Goal: Task Accomplishment & Management: Complete application form

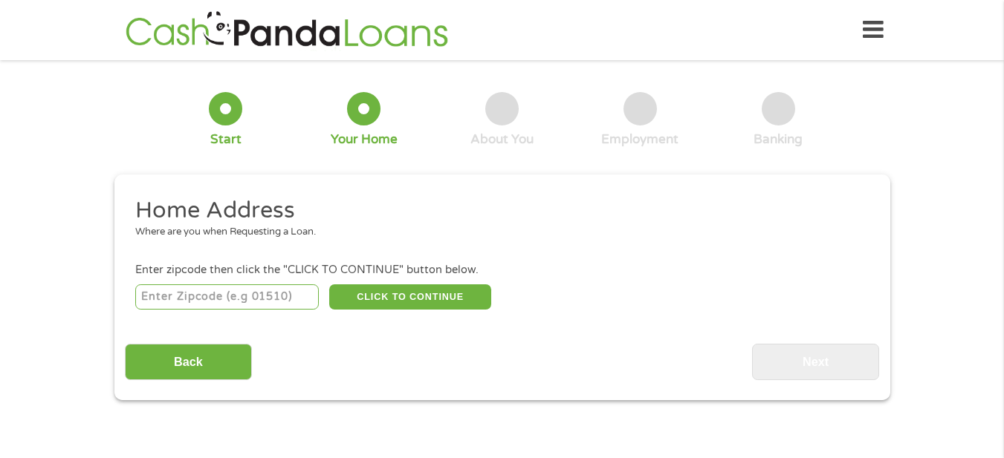
click at [242, 295] on input "number" at bounding box center [227, 297] width 184 height 25
type input "48722"
select select "[US_STATE]"
click at [403, 297] on button "CLICK TO CONTINUE" at bounding box center [410, 297] width 162 height 25
type input "48722"
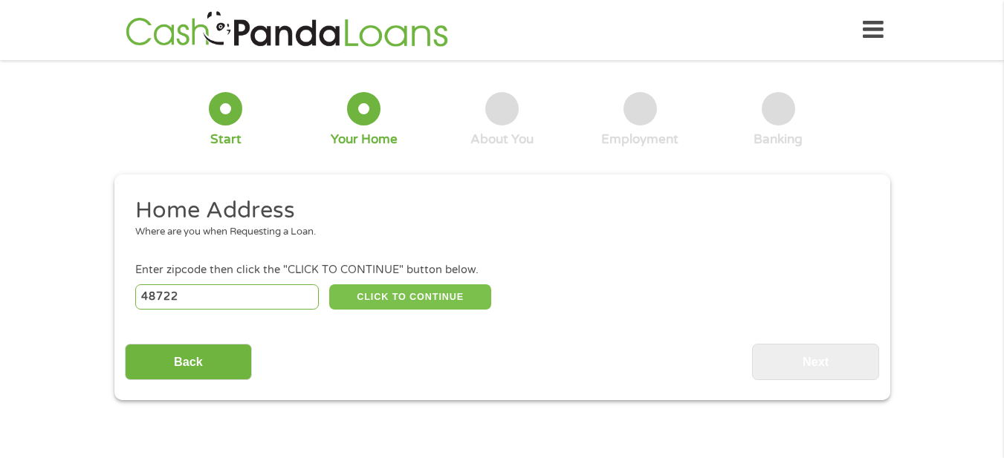
type input "Bridgeport"
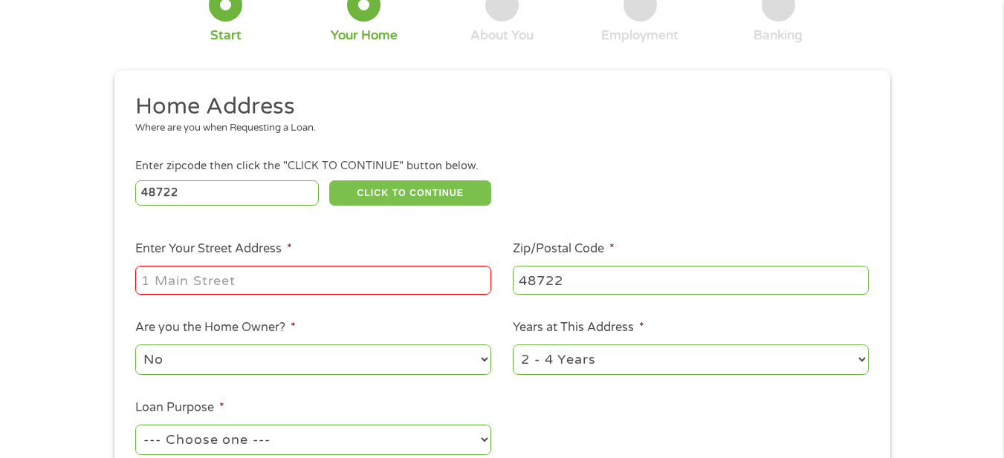
scroll to position [149, 0]
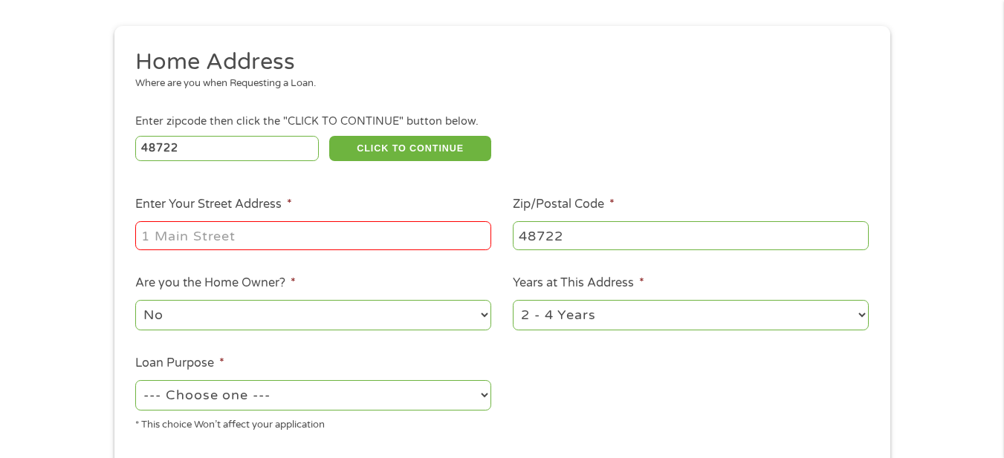
click at [322, 241] on input "Enter Your Street Address *" at bounding box center [313, 235] width 356 height 28
type input "[STREET_ADDRESS]"
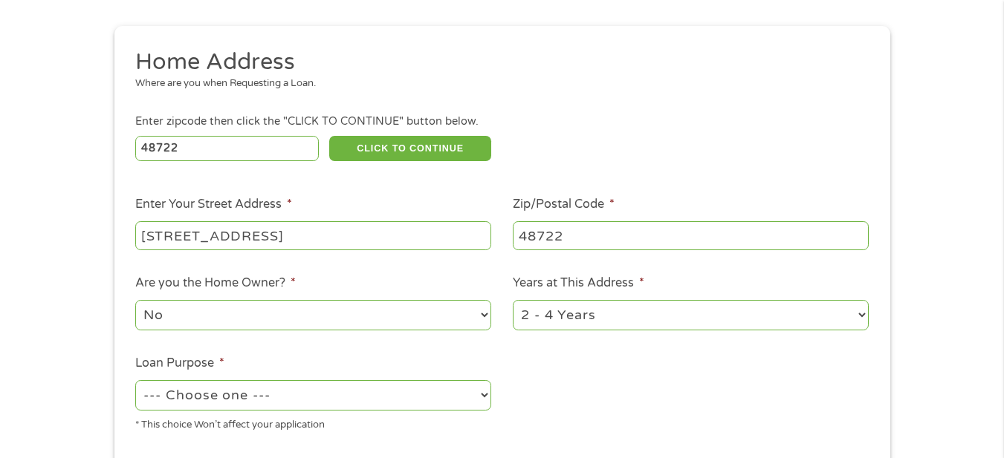
click at [562, 312] on select "1 Year or less 1 - 2 Years 2 - 4 Years Over 4 Years" at bounding box center [691, 315] width 356 height 30
select select "60months"
click at [513, 300] on select "1 Year or less 1 - 2 Years 2 - 4 Years Over 4 Years" at bounding box center [691, 315] width 356 height 30
click at [465, 306] on select "No Yes" at bounding box center [313, 315] width 356 height 30
select select "yes"
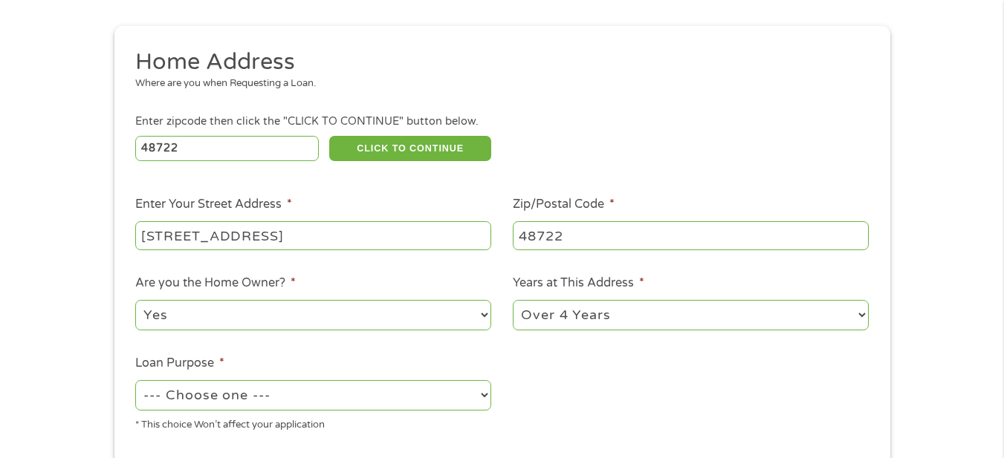
click at [135, 300] on select "No Yes" at bounding box center [313, 315] width 356 height 30
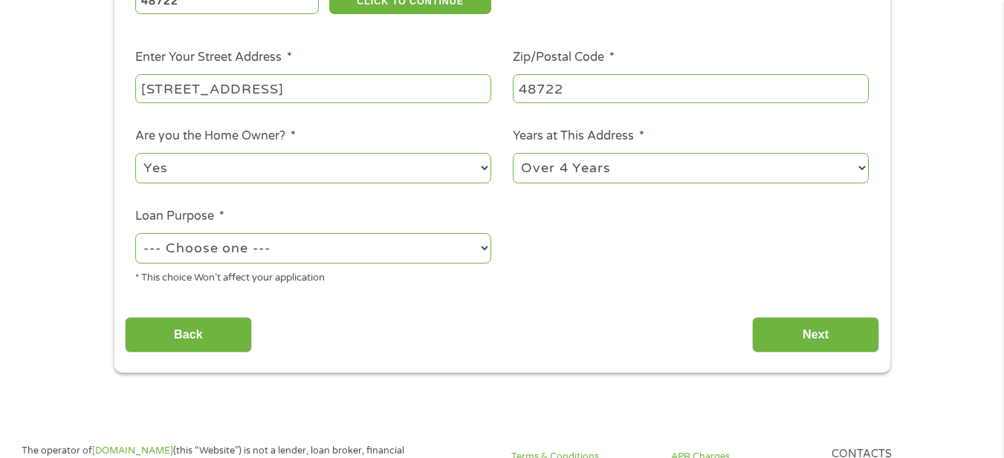
scroll to position [297, 0]
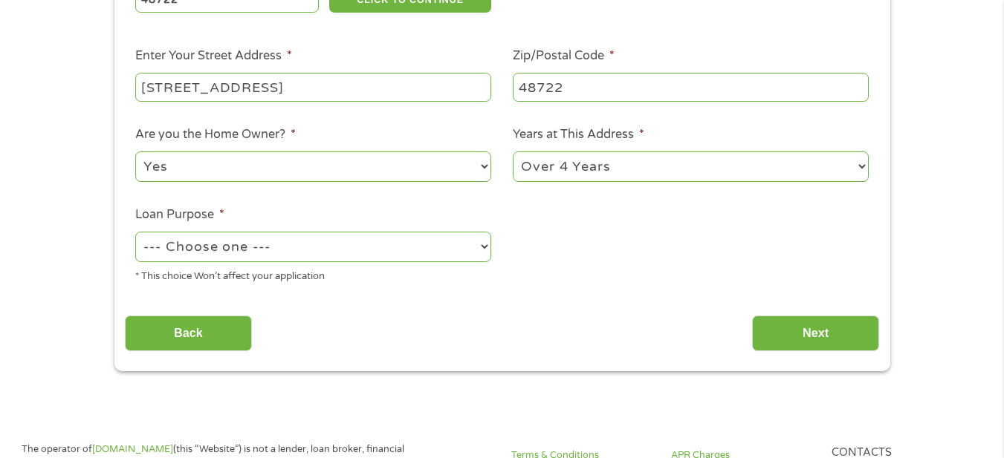
click at [411, 254] on select "--- Choose one --- Pay Bills Debt Consolidation Home Improvement Major Purchase…" at bounding box center [313, 247] width 356 height 30
select select "paybills"
click at [135, 232] on select "--- Choose one --- Pay Bills Debt Consolidation Home Improvement Major Purchase…" at bounding box center [313, 247] width 356 height 30
click at [804, 334] on input "Next" at bounding box center [815, 334] width 127 height 36
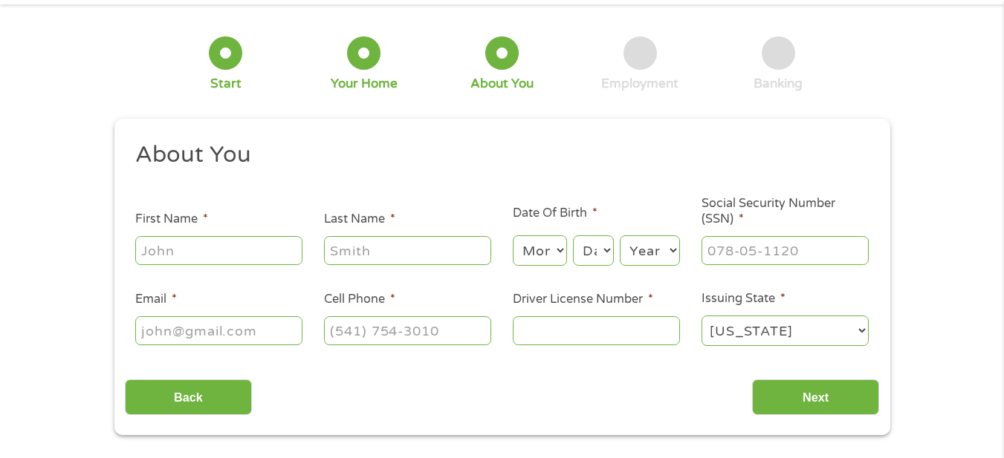
scroll to position [0, 0]
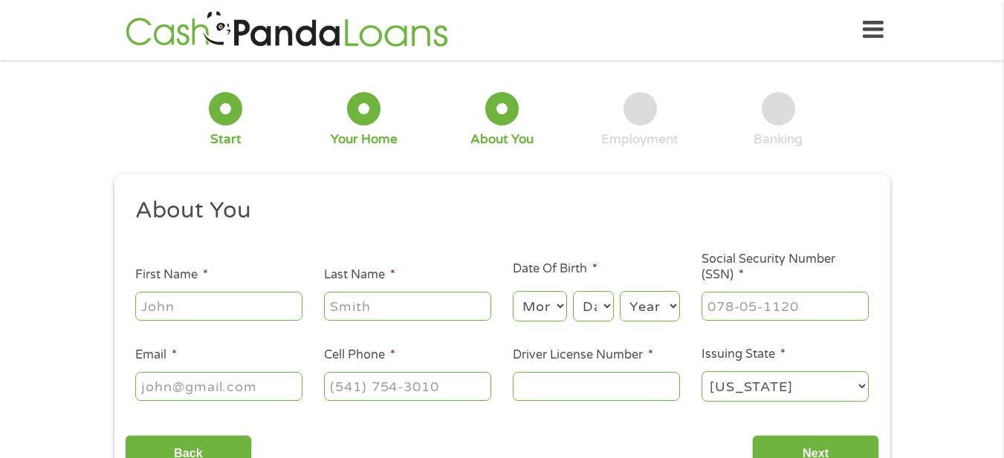
click at [244, 305] on input "First Name *" at bounding box center [218, 306] width 167 height 28
type input "[PERSON_NAME]"
type input "[EMAIL_ADDRESS][DOMAIN_NAME]"
type input "[PHONE_NUMBER]"
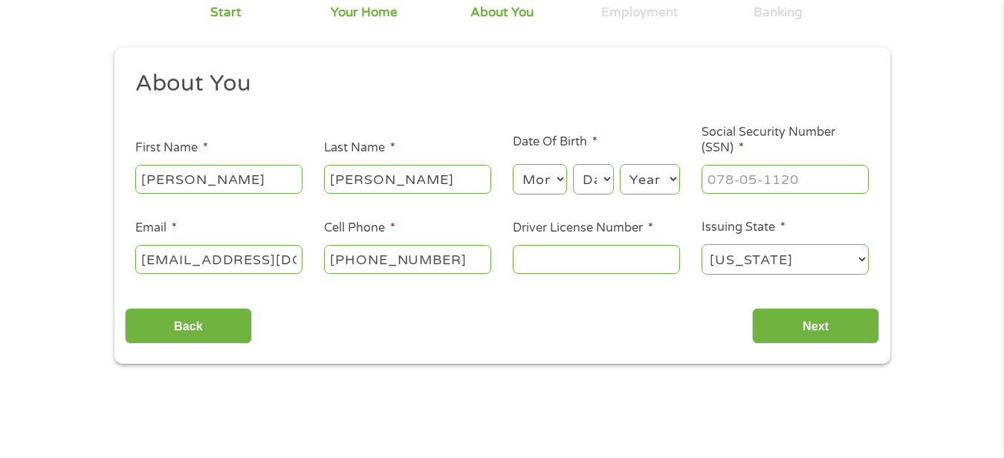
scroll to position [149, 0]
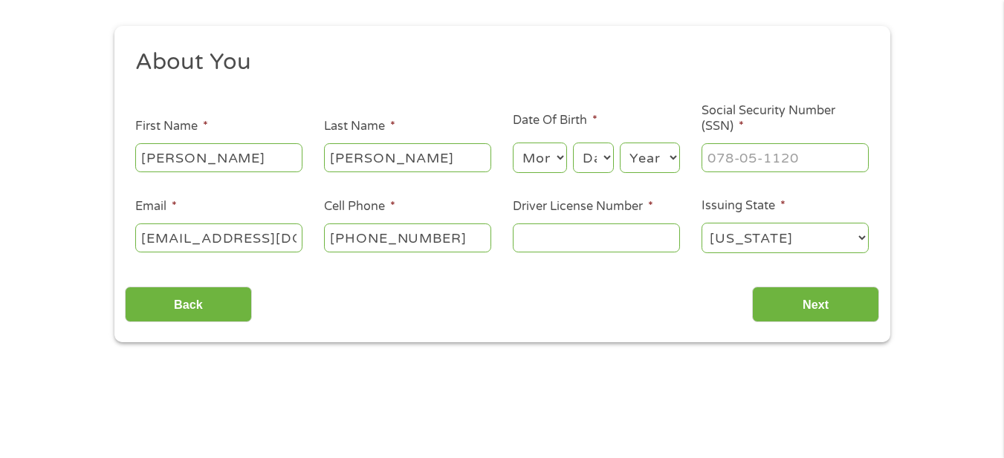
click at [562, 163] on select "Month 1 2 3 4 5 6 7 8 9 10 11 12" at bounding box center [540, 158] width 54 height 30
select select "9"
click at [513, 143] on select "Month 1 2 3 4 5 6 7 8 9 10 11 12" at bounding box center [540, 158] width 54 height 30
click at [604, 164] on select "Day 1 2 3 4 5 6 7 8 9 10 11 12 13 14 15 16 17 18 19 20 21 22 23 24 25 26 27 28 …" at bounding box center [593, 158] width 40 height 30
select select "16"
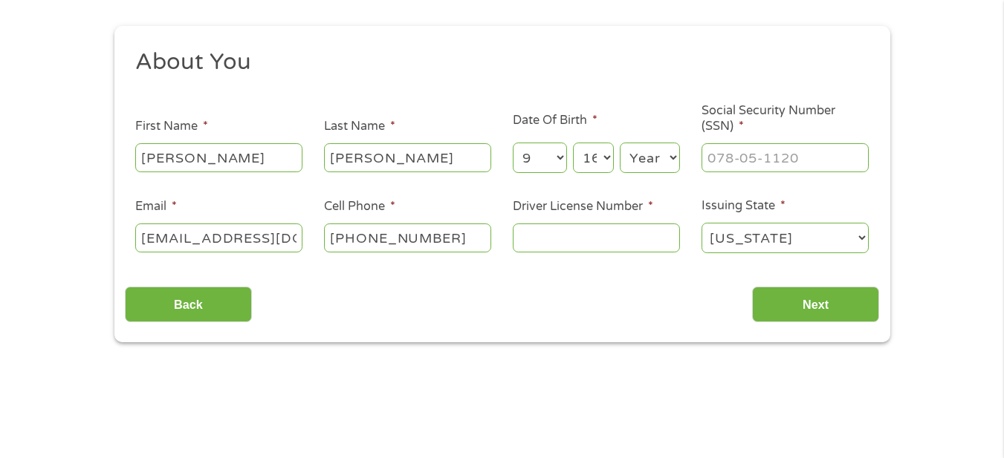
click at [573, 143] on select "Day 1 2 3 4 5 6 7 8 9 10 11 12 13 14 15 16 17 18 19 20 21 22 23 24 25 26 27 28 …" at bounding box center [593, 158] width 40 height 30
click at [664, 160] on select "Year [DATE] 2006 2005 2004 2003 2002 2001 2000 1999 1998 1997 1996 1995 1994 19…" at bounding box center [650, 158] width 60 height 30
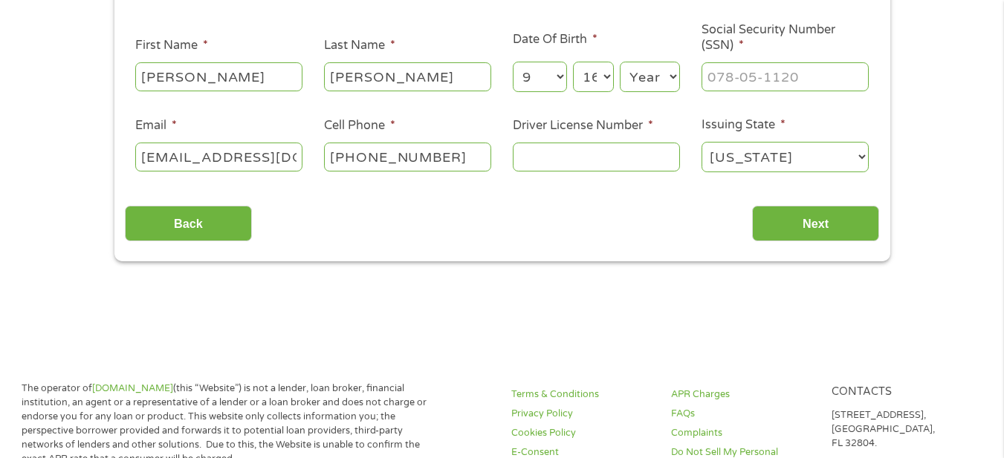
scroll to position [223, 0]
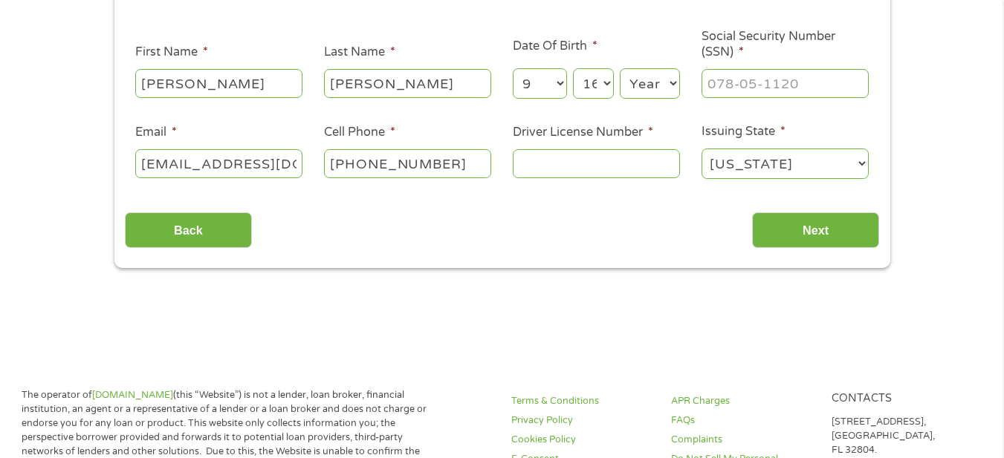
click at [658, 89] on select "Year [DATE] 2006 2005 2004 2003 2002 2001 2000 1999 1998 1997 1996 1995 1994 19…" at bounding box center [650, 83] width 60 height 30
select select "1969"
click at [620, 68] on select "Year [DATE] 2006 2005 2004 2003 2002 2001 2000 1999 1998 1997 1996 1995 1994 19…" at bounding box center [650, 83] width 60 height 30
click at [768, 88] on input "___-__-____" at bounding box center [784, 83] width 167 height 28
type input "363-78-2627"
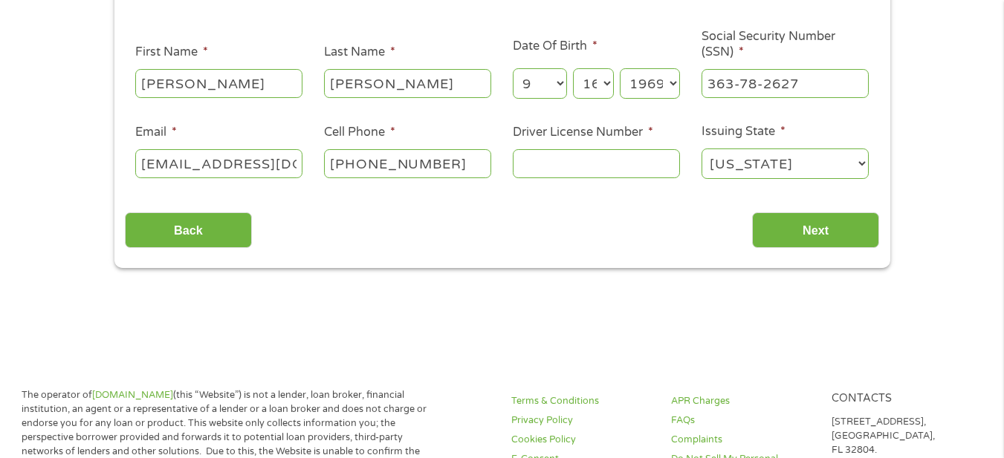
click at [247, 159] on input "[EMAIL_ADDRESS][DOMAIN_NAME]" at bounding box center [218, 163] width 167 height 28
type input "[EMAIL_ADDRESS][DOMAIN_NAME]"
click at [565, 164] on input "Driver License Number *" at bounding box center [596, 163] width 167 height 28
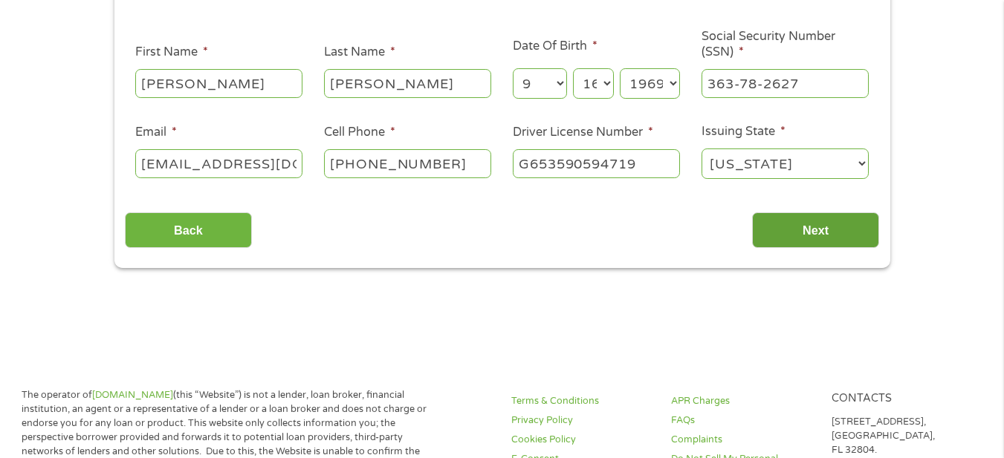
type input "G653590594719"
click at [811, 230] on input "Next" at bounding box center [815, 231] width 127 height 36
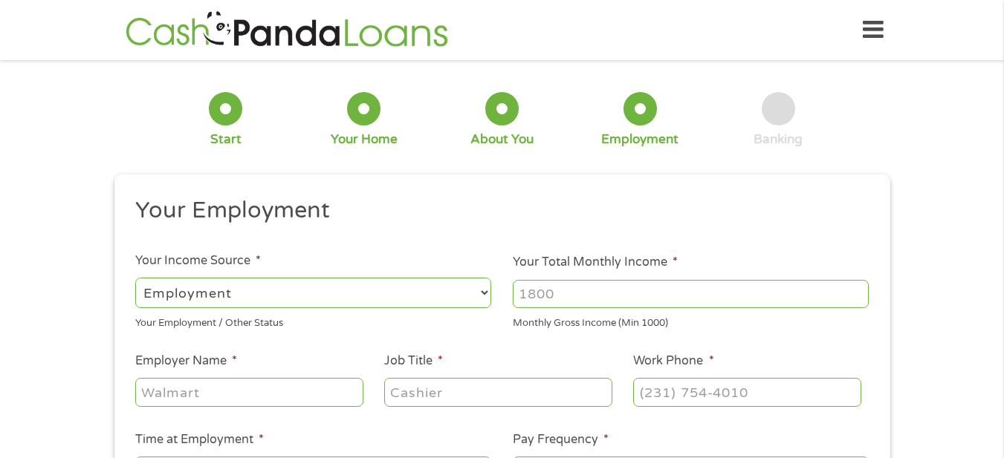
scroll to position [74, 0]
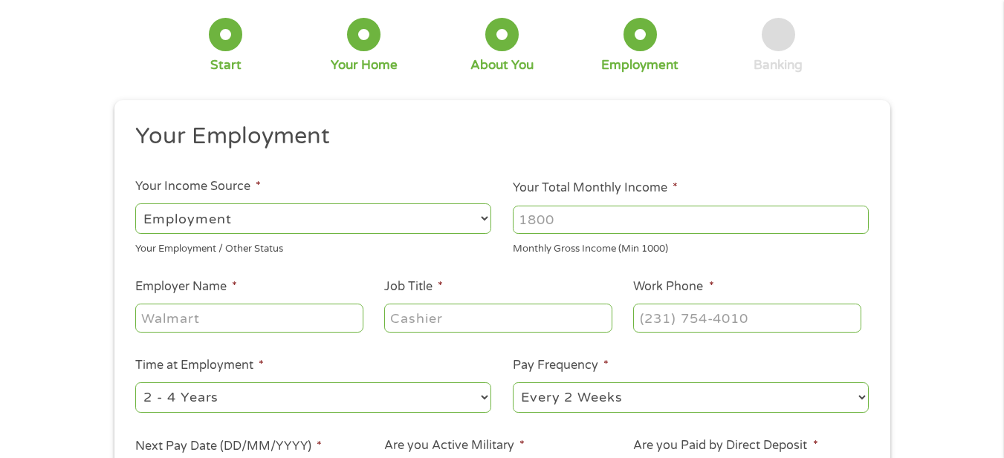
click at [553, 222] on input "Your Total Monthly Income *" at bounding box center [691, 220] width 356 height 28
type input "5000"
click at [211, 320] on input "Employer Name *" at bounding box center [248, 318] width 227 height 28
type input "KUKA"
click at [490, 324] on input "Job Title *" at bounding box center [497, 318] width 227 height 28
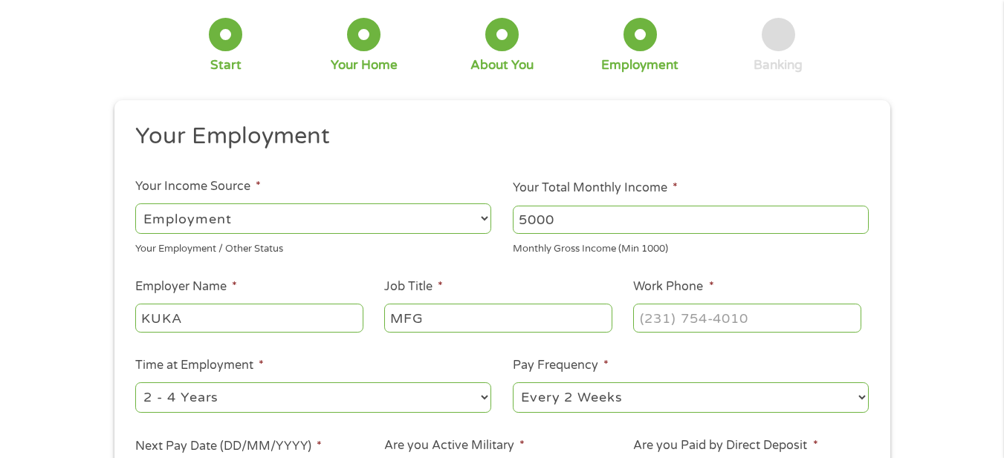
type input "MFG"
click at [667, 325] on input "(___) ___-____" at bounding box center [746, 318] width 227 height 28
type input "[PHONE_NUMBER]"
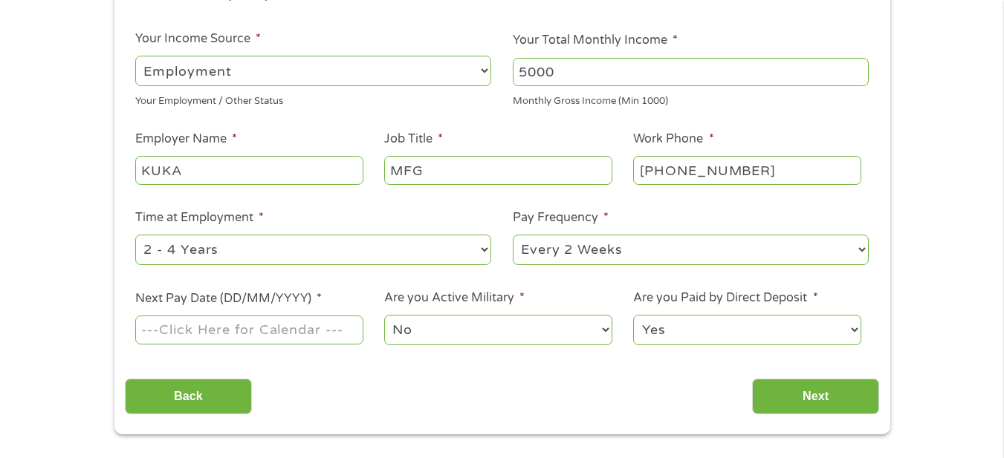
scroll to position [223, 0]
click at [269, 250] on select "--- Choose one --- 1 Year or less 1 - 2 Years 2 - 4 Years Over 4 Years" at bounding box center [313, 249] width 356 height 30
select select "60months"
click at [135, 234] on select "--- Choose one --- 1 Year or less 1 - 2 Years 2 - 4 Years Over 4 Years" at bounding box center [313, 249] width 356 height 30
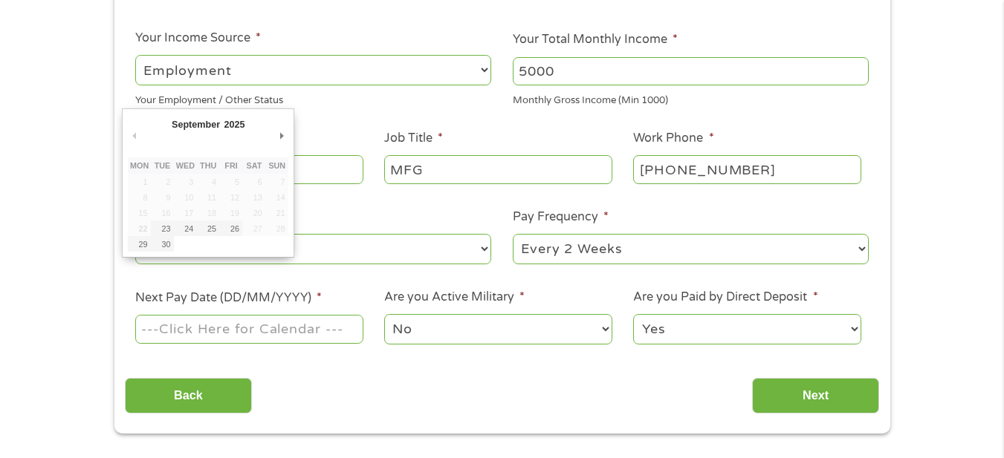
click at [295, 332] on input "Next Pay Date (DD/MM/YYYY) *" at bounding box center [248, 329] width 227 height 28
type input "[DATE]"
click at [285, 326] on input "[DATE]" at bounding box center [248, 329] width 227 height 28
click at [673, 328] on select "Yes No" at bounding box center [746, 329] width 227 height 30
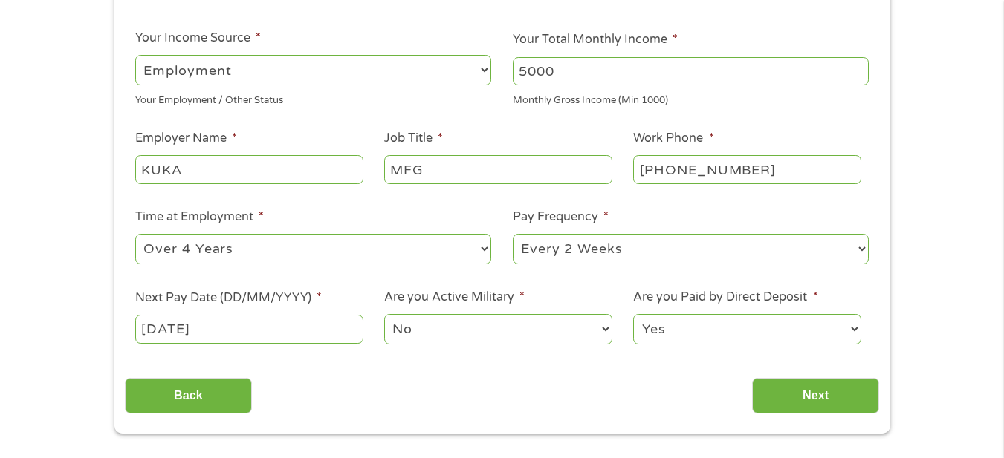
click at [673, 329] on select "Yes No" at bounding box center [746, 329] width 227 height 30
click at [790, 403] on input "Next" at bounding box center [815, 396] width 127 height 36
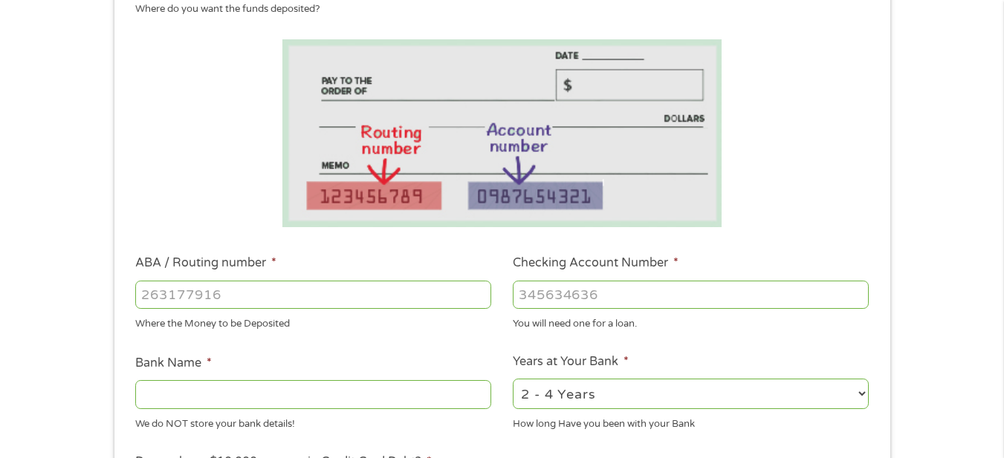
click at [274, 293] on input "ABA / Routing number *" at bounding box center [313, 295] width 356 height 28
type input "031101334"
type input "SoFi Bank, National Association"
type input "031101334"
click at [574, 291] on input "Checking Account Number *" at bounding box center [691, 295] width 356 height 28
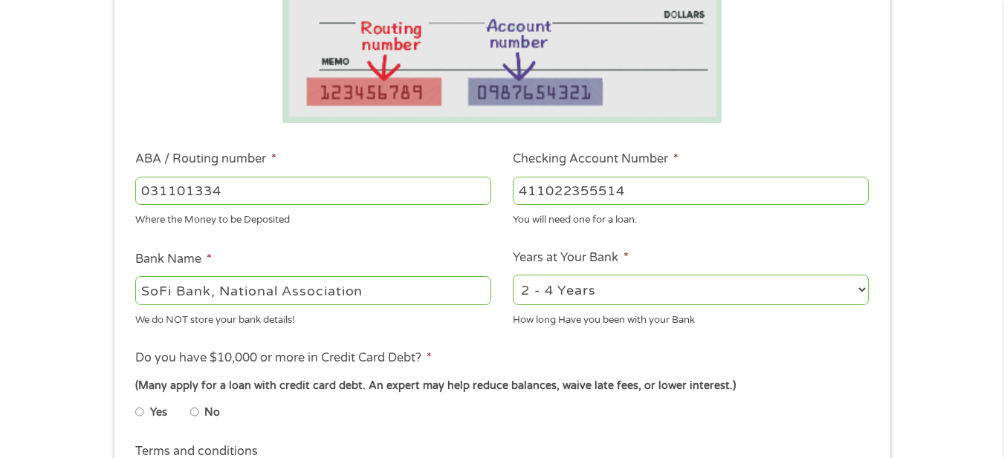
scroll to position [372, 0]
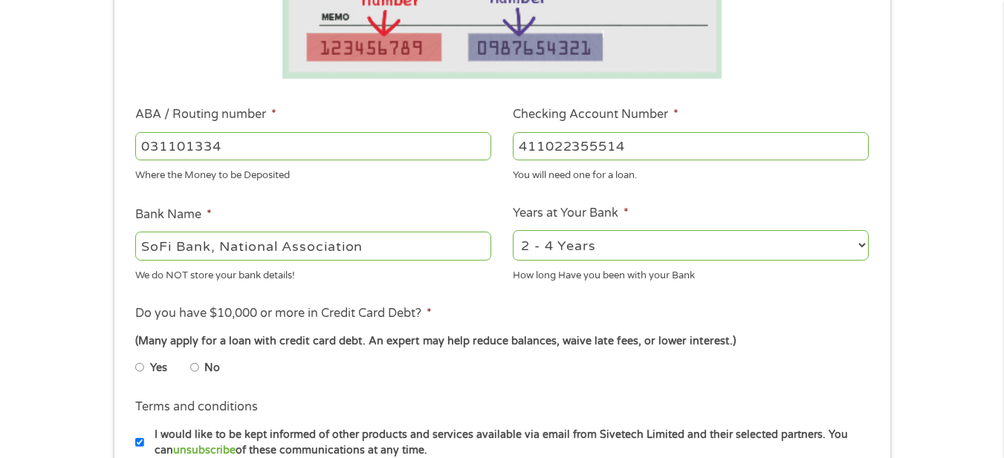
type input "411022355514"
click at [572, 243] on select "2 - 4 Years 6 - 12 Months 1 - 2 Years Over 4 Years" at bounding box center [691, 245] width 356 height 30
select select "60months"
click at [513, 230] on select "2 - 4 Years 6 - 12 Months 1 - 2 Years Over 4 Years" at bounding box center [691, 245] width 356 height 30
click at [195, 363] on input "No" at bounding box center [194, 368] width 9 height 24
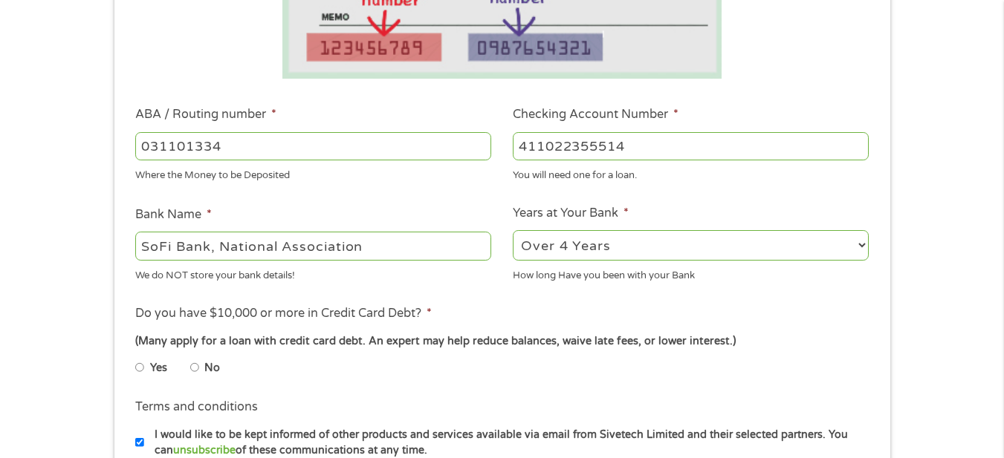
radio input "true"
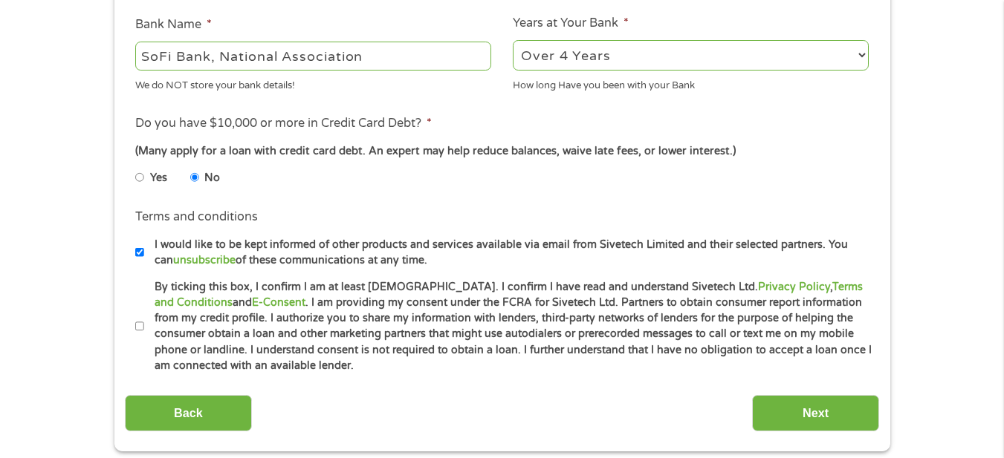
scroll to position [594, 0]
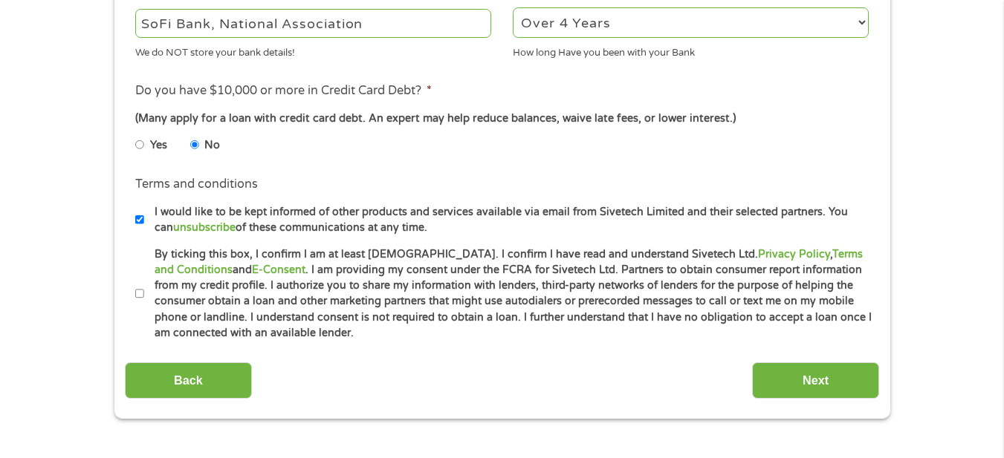
click at [139, 223] on input "I would like to be kept informed of other products and services available via e…" at bounding box center [139, 220] width 9 height 24
checkbox input "false"
click at [140, 291] on input "By ticking this box, I confirm I am at least [DEMOGRAPHIC_DATA]. I confirm I ha…" at bounding box center [139, 294] width 9 height 24
checkbox input "true"
click at [778, 378] on input "Next" at bounding box center [815, 381] width 127 height 36
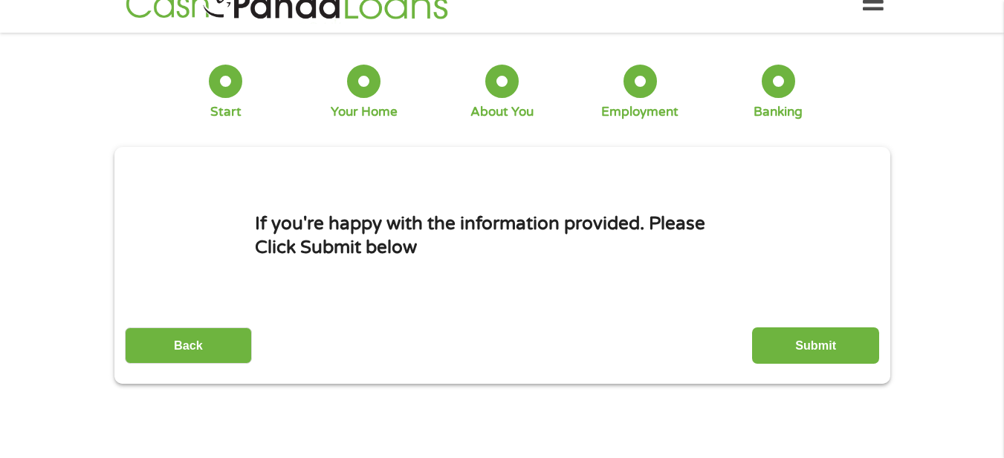
scroll to position [0, 0]
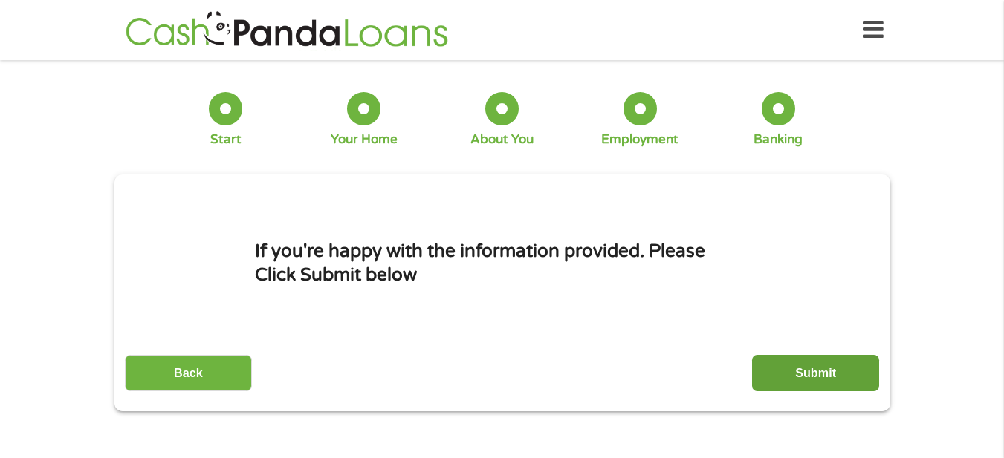
click at [789, 370] on input "Submit" at bounding box center [815, 373] width 127 height 36
